Goal: Use online tool/utility: Utilize a website feature to perform a specific function

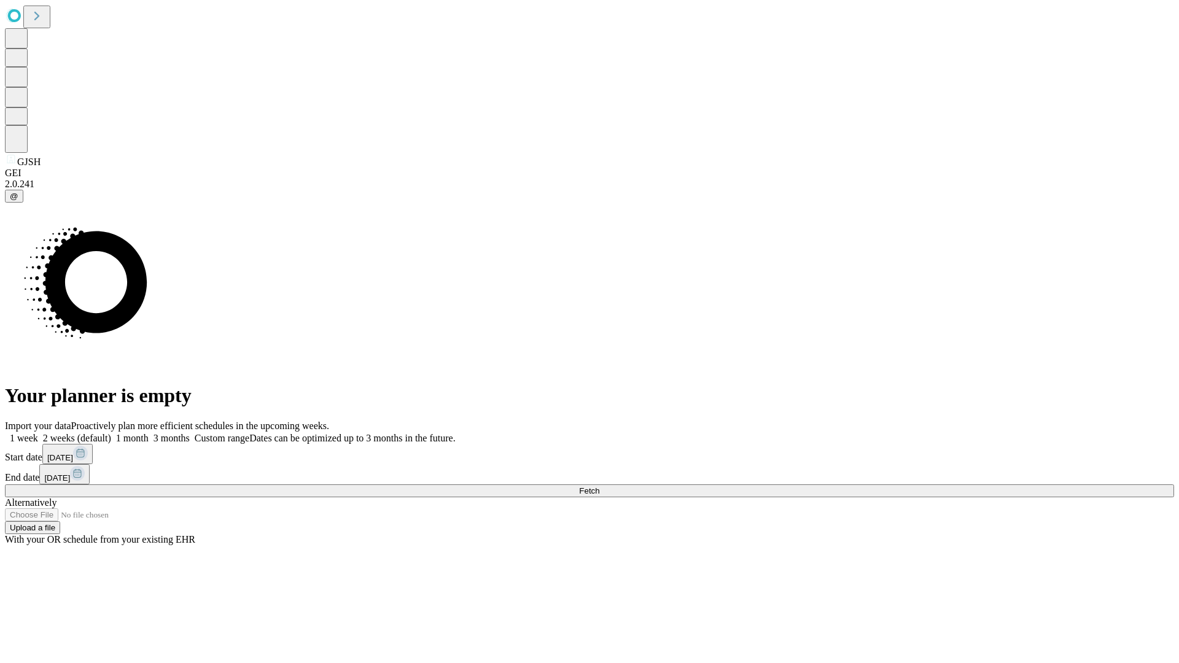
click at [599, 486] on span "Fetch" at bounding box center [589, 490] width 20 height 9
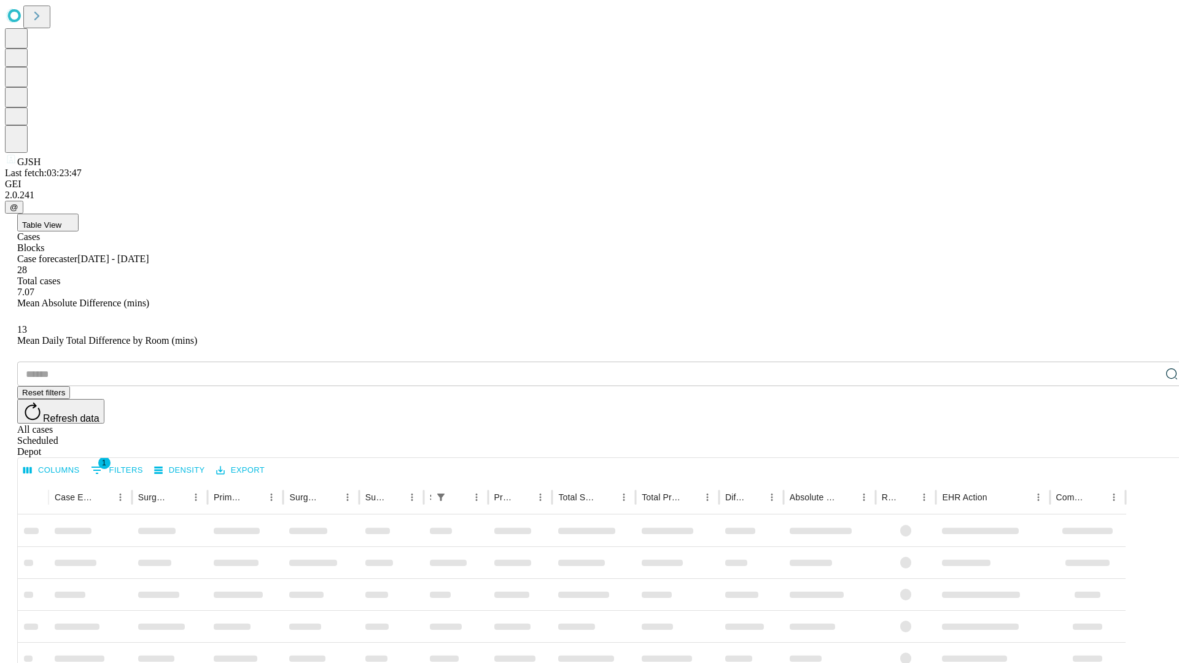
click at [61, 220] on span "Table View" at bounding box center [41, 224] width 39 height 9
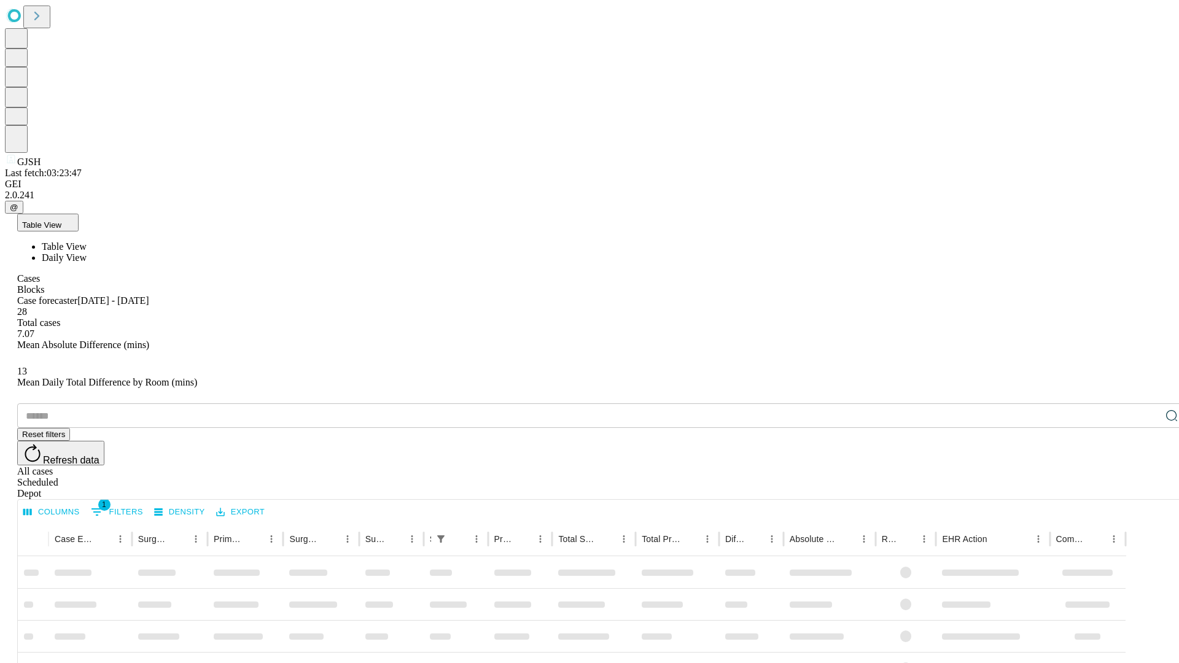
click at [87, 252] on span "Daily View" at bounding box center [64, 257] width 45 height 10
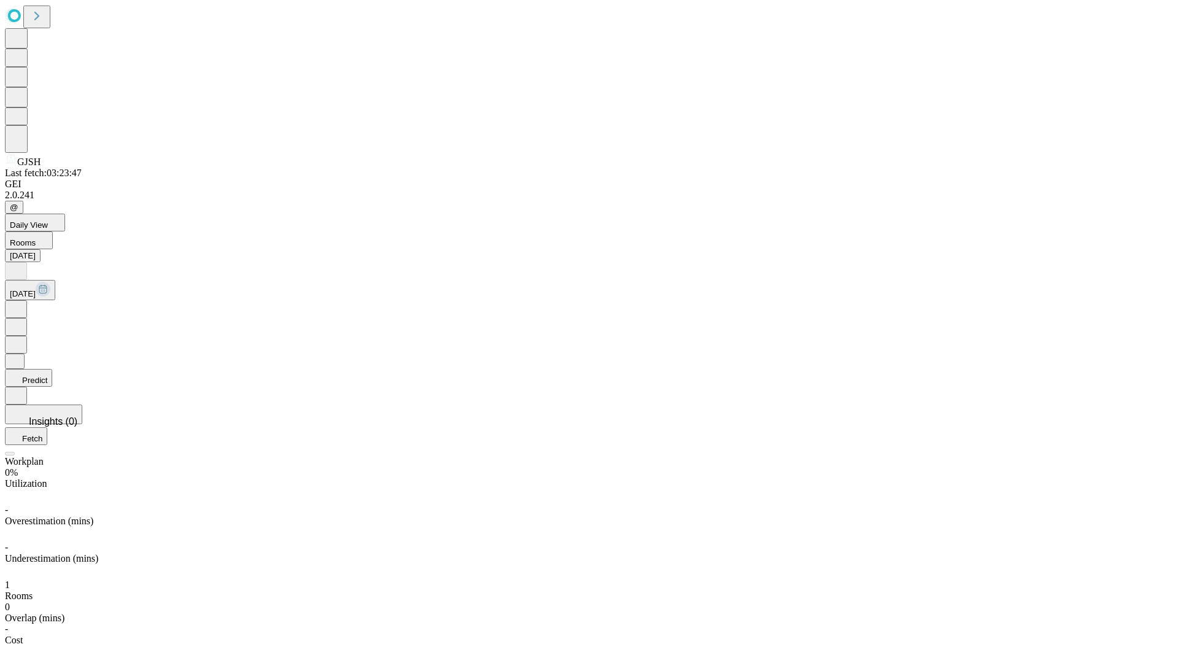
click at [52, 369] on button "Predict" at bounding box center [28, 378] width 47 height 18
